Goal: Task Accomplishment & Management: Manage account settings

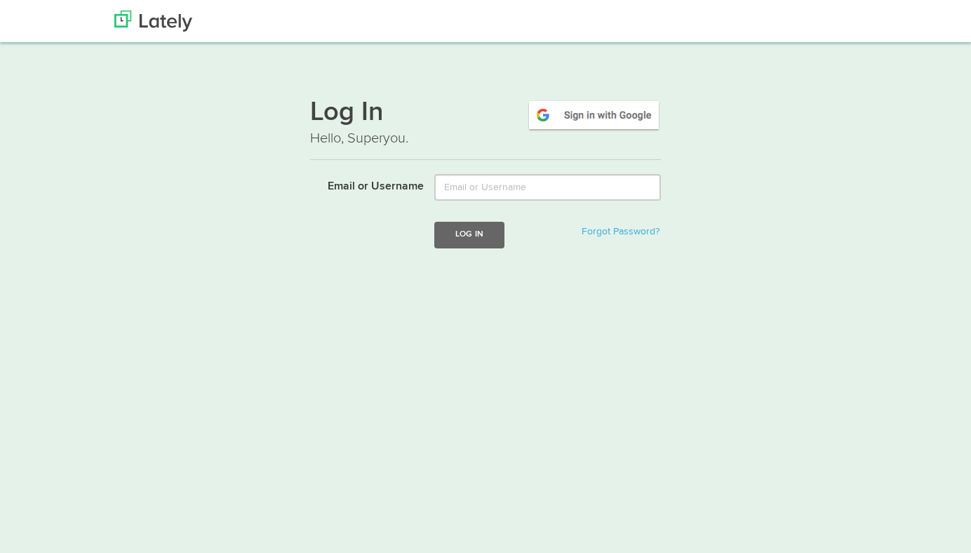
type input "[EMAIL_ADDRESS][DOMAIN_NAME]"
click at [568, 123] on img at bounding box center [594, 115] width 134 height 32
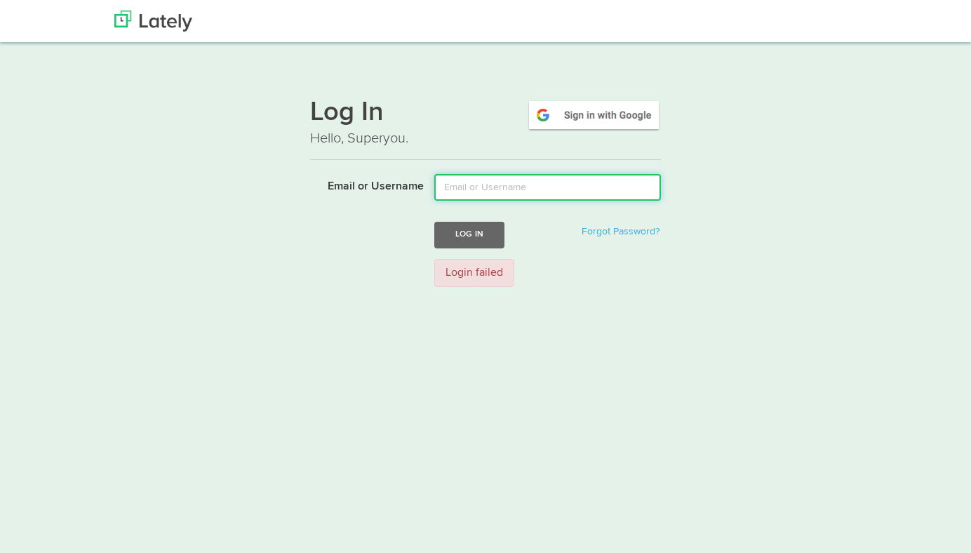
click at [499, 187] on input "Email or Username" at bounding box center [547, 187] width 227 height 27
type input "[EMAIL_ADDRESS][DOMAIN_NAME]"
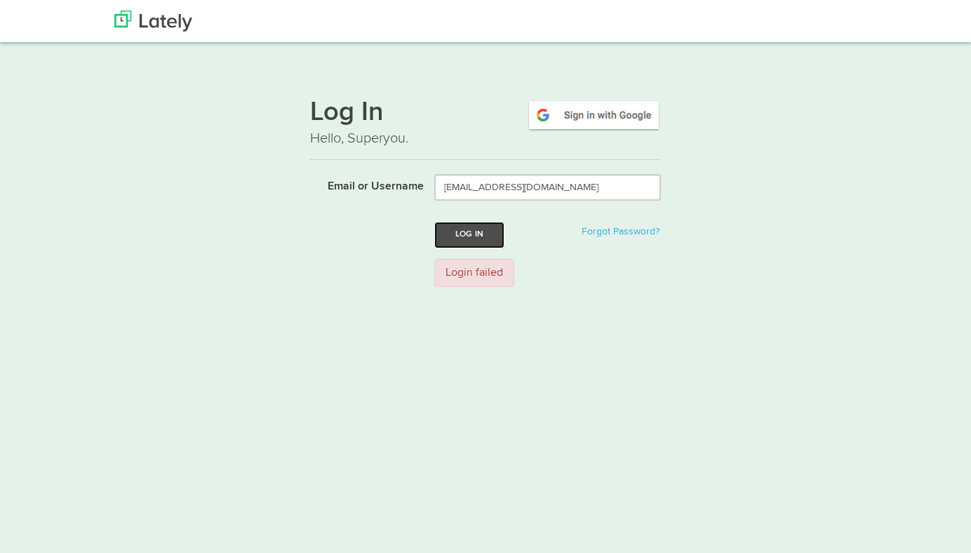
click at [470, 236] on button "Log In" at bounding box center [469, 235] width 70 height 26
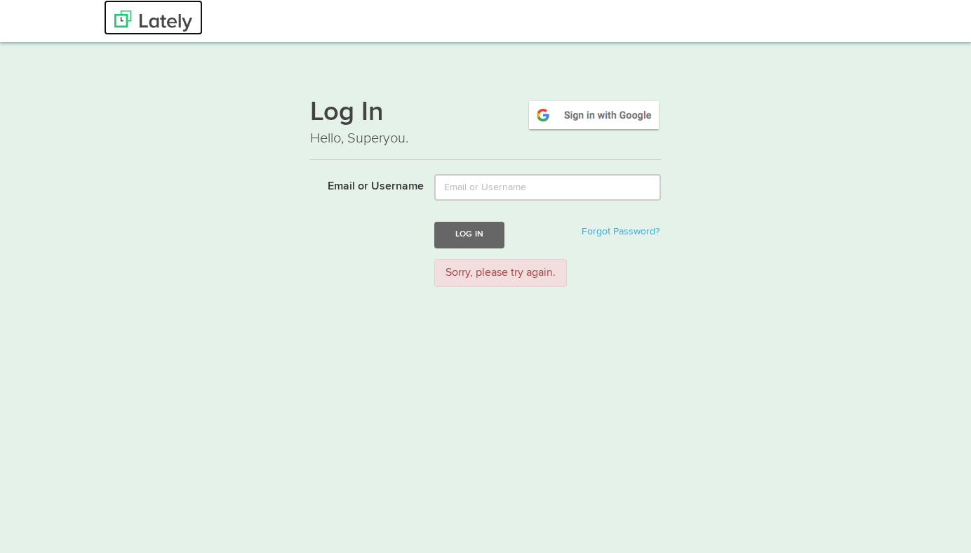
click at [176, 22] on img at bounding box center [153, 21] width 78 height 21
